Goal: Information Seeking & Learning: Find specific fact

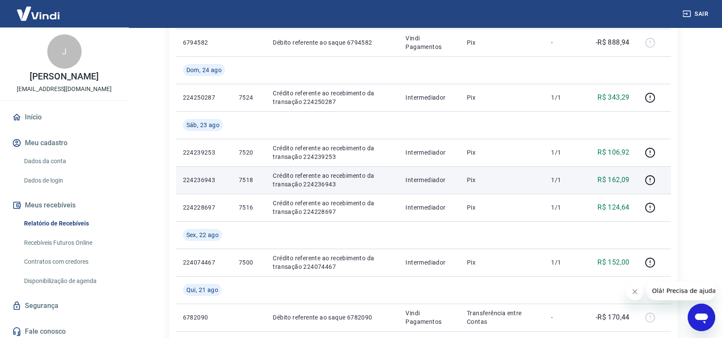
scroll to position [191, 0]
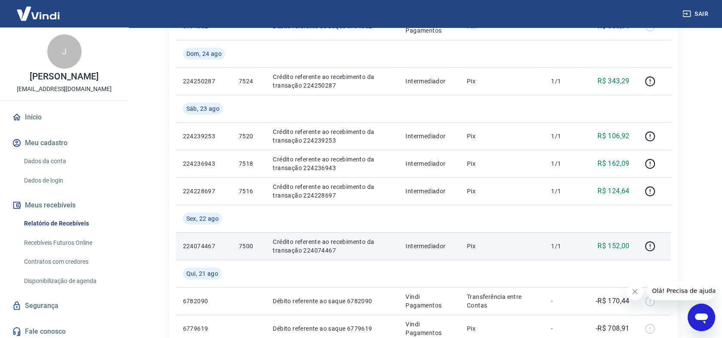
click at [321, 248] on p "Crédito referente ao recebimento da transação 224074467" at bounding box center [332, 246] width 119 height 17
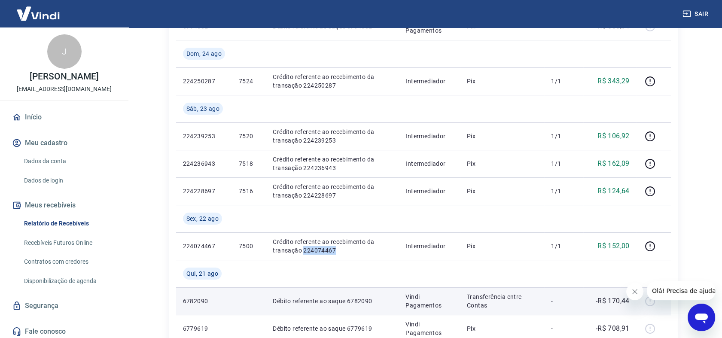
copy p "224074467"
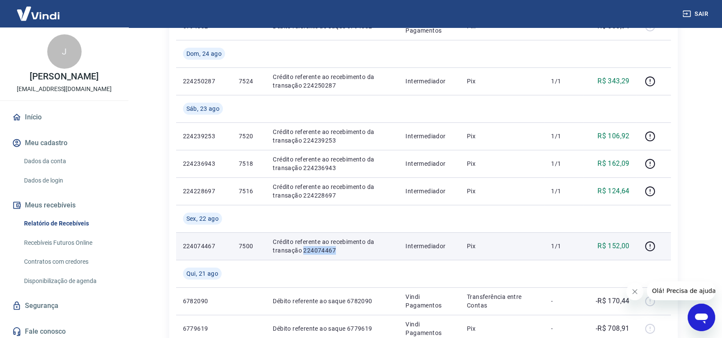
click at [327, 249] on p "Crédito referente ao recebimento da transação 224074467" at bounding box center [332, 246] width 119 height 17
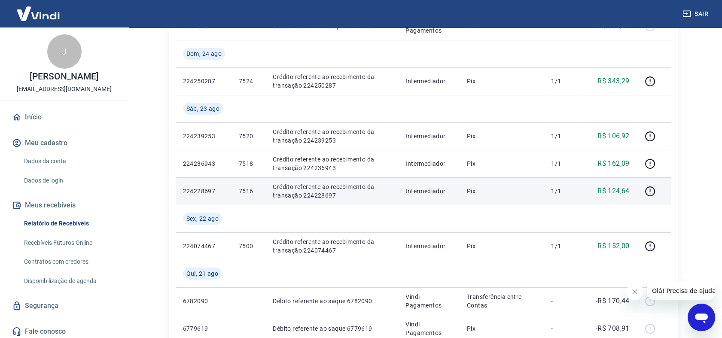
click at [316, 197] on p "Crédito referente ao recebimento da transação 224228697" at bounding box center [332, 191] width 119 height 17
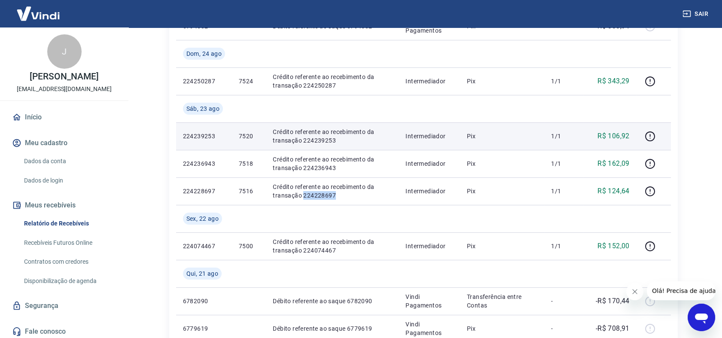
copy p "224228697"
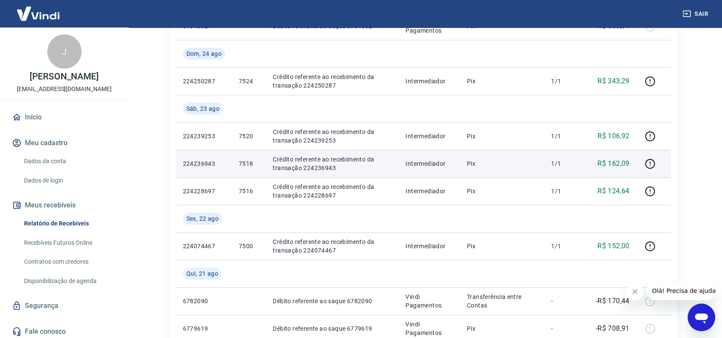
click at [322, 166] on p "Crédito referente ao recebimento da transação 224236943" at bounding box center [332, 163] width 119 height 17
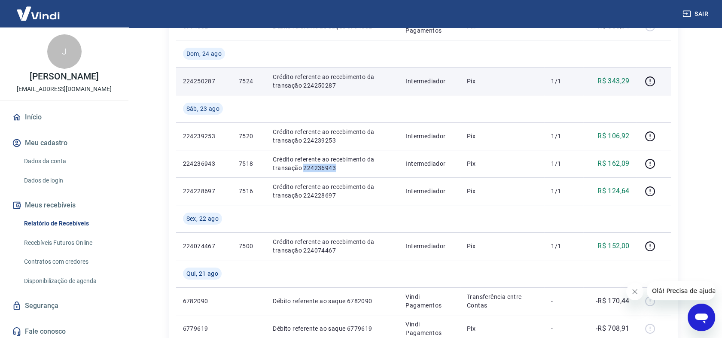
copy p "224236943"
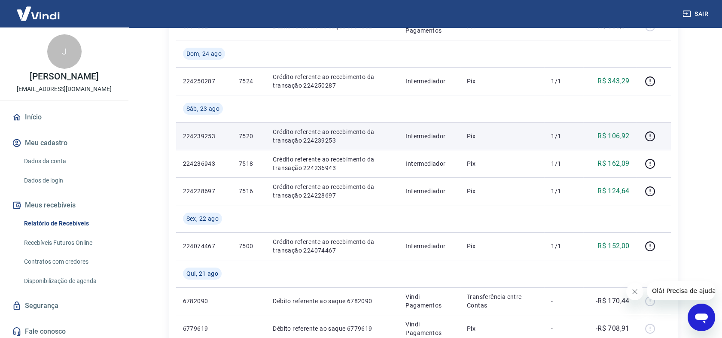
click at [319, 136] on p "Crédito referente ao recebimento da transação 224239253" at bounding box center [332, 136] width 119 height 17
click at [318, 140] on p "Crédito referente ao recebimento da transação 224239253" at bounding box center [332, 136] width 119 height 17
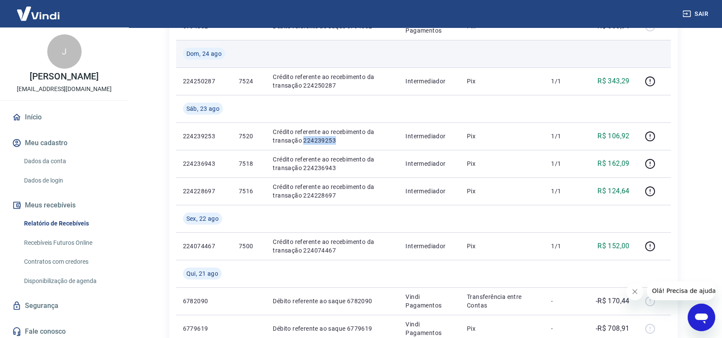
copy p "224239253"
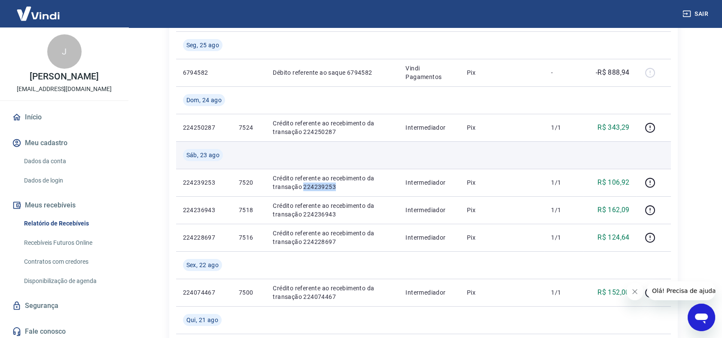
scroll to position [143, 0]
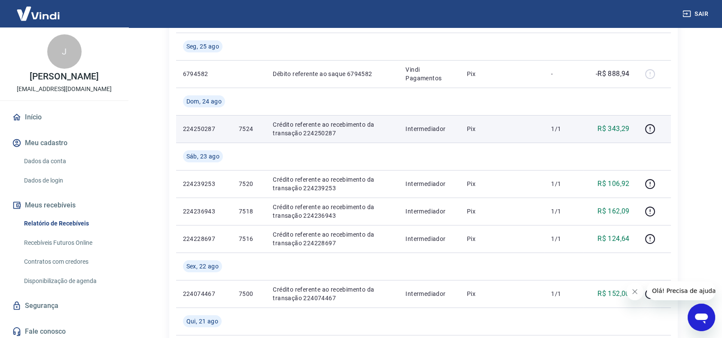
click at [319, 133] on p "Crédito referente ao recebimento da transação 224250287" at bounding box center [332, 128] width 119 height 17
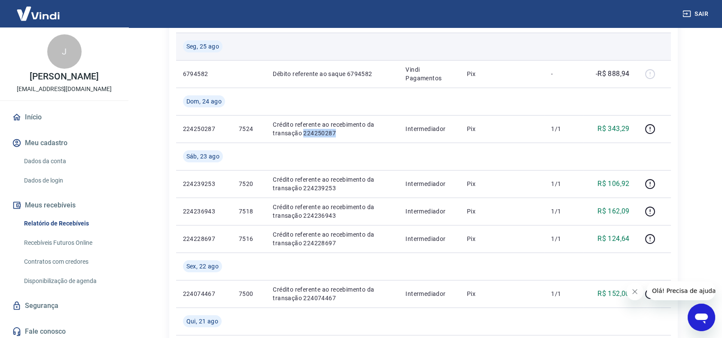
copy p "224250287"
